Goal: Information Seeking & Learning: Learn about a topic

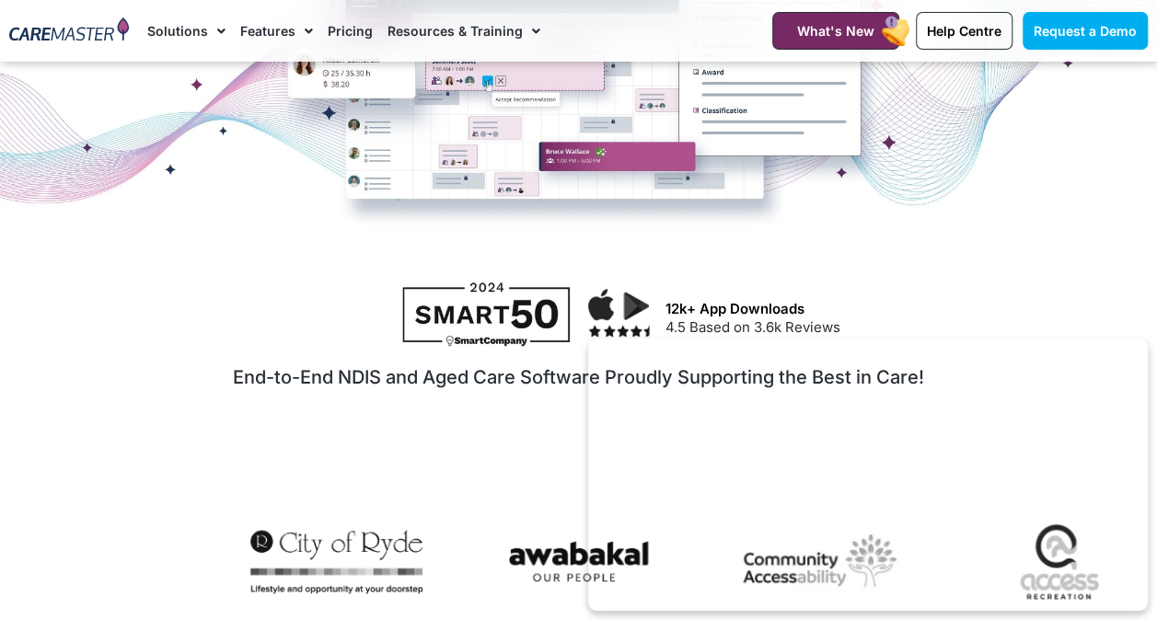
scroll to position [607, 0]
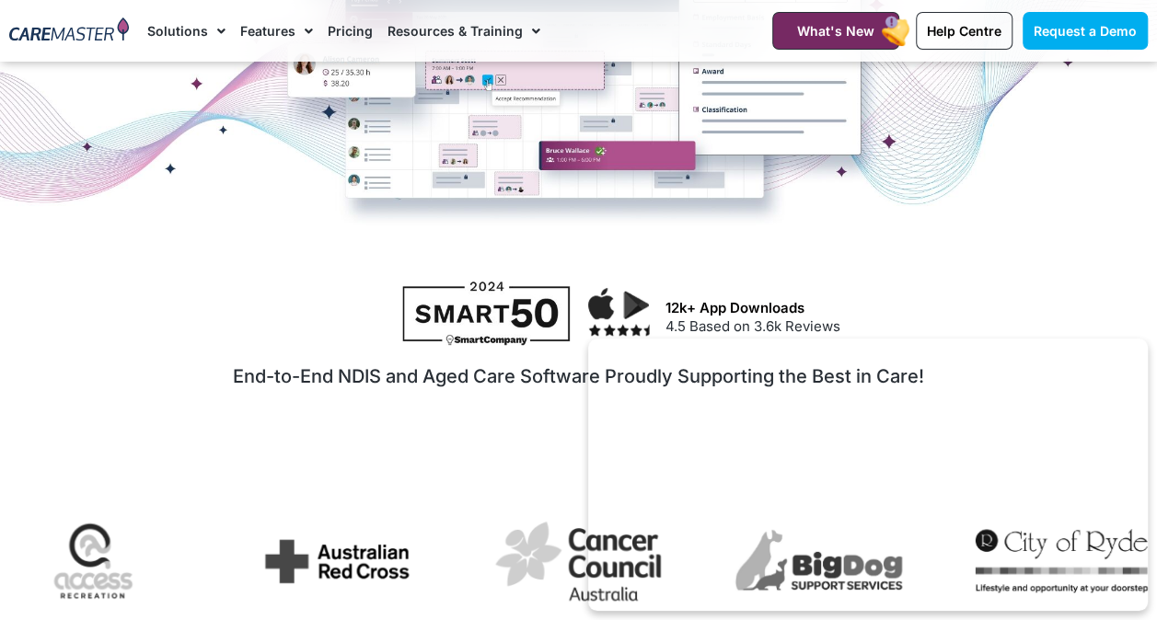
click at [979, 296] on div "12k+ App Downloads 4.5 Based on 3.6k Reviews" at bounding box center [902, 315] width 473 height 45
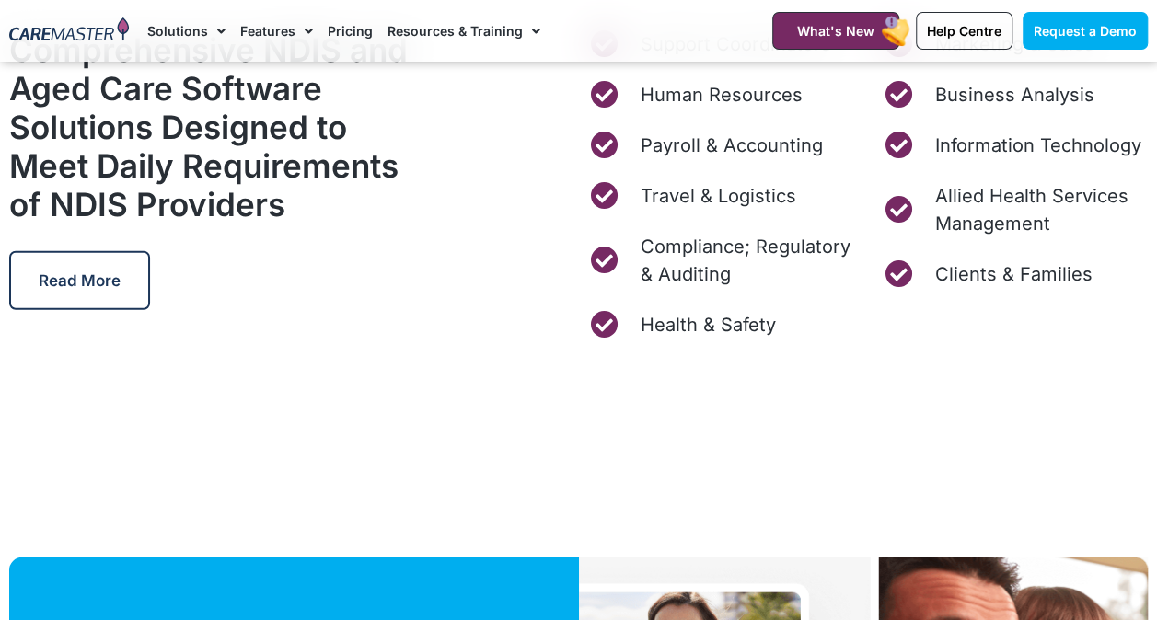
scroll to position [5599, 0]
